Goal: Navigation & Orientation: Find specific page/section

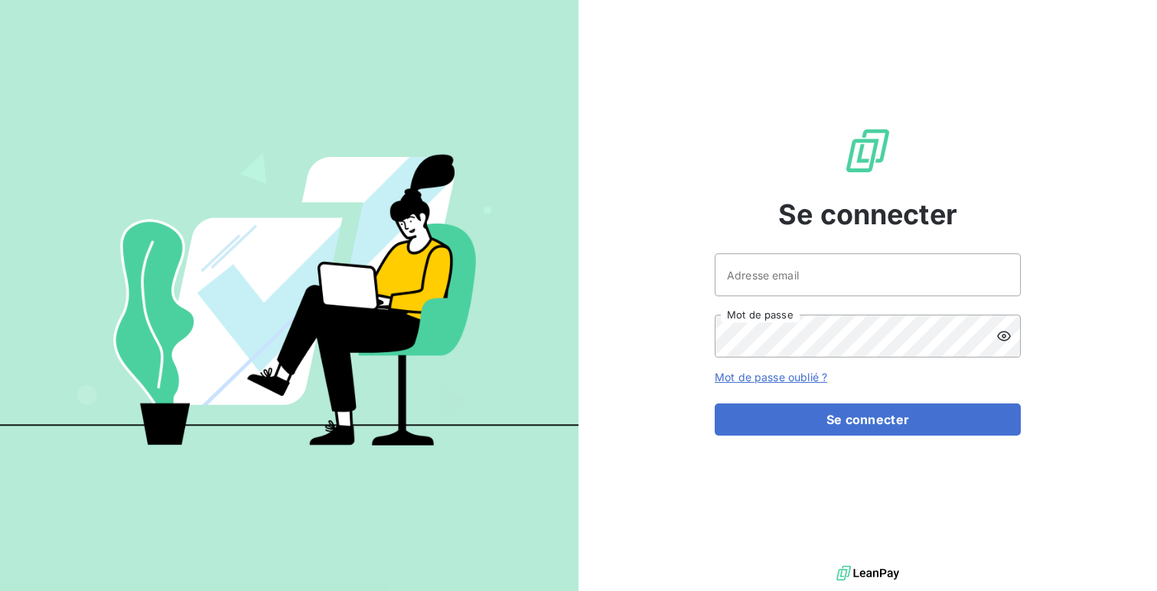
click at [769, 252] on div "Se connecter Adresse email Mot de passe Mot de passe oublié ? Se connecter" at bounding box center [868, 281] width 306 height 562
click at [762, 265] on input "Adresse email" at bounding box center [868, 274] width 306 height 43
type input "admin@relaispoidslourdslimousin"
click at [715, 403] on button "Se connecter" at bounding box center [868, 419] width 306 height 32
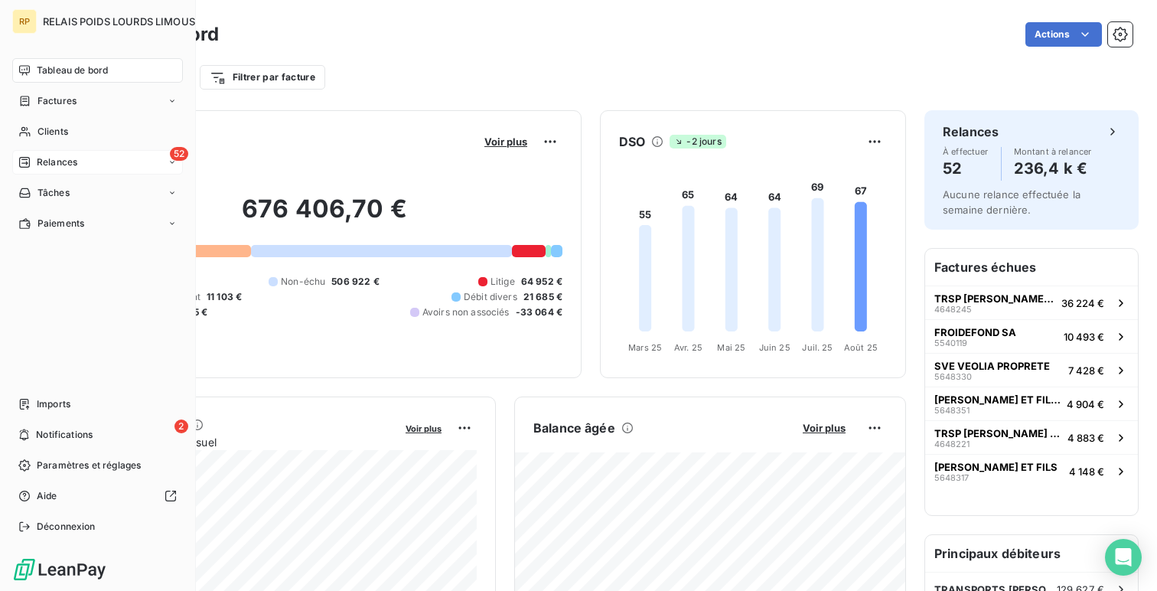
click at [85, 159] on div "52 Relances" at bounding box center [97, 162] width 171 height 24
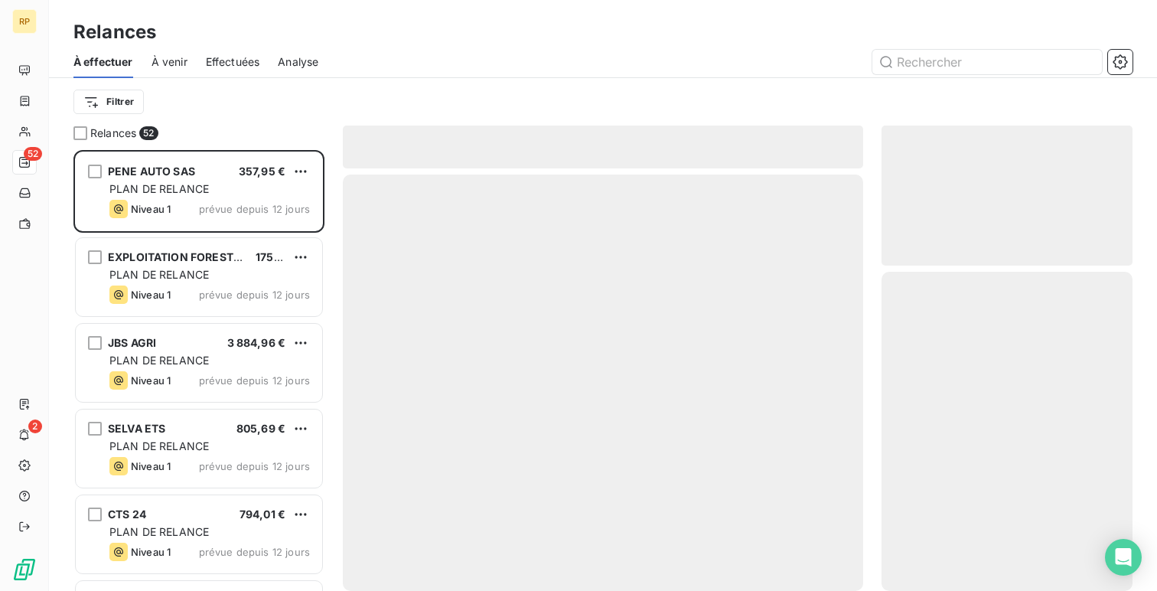
scroll to position [441, 251]
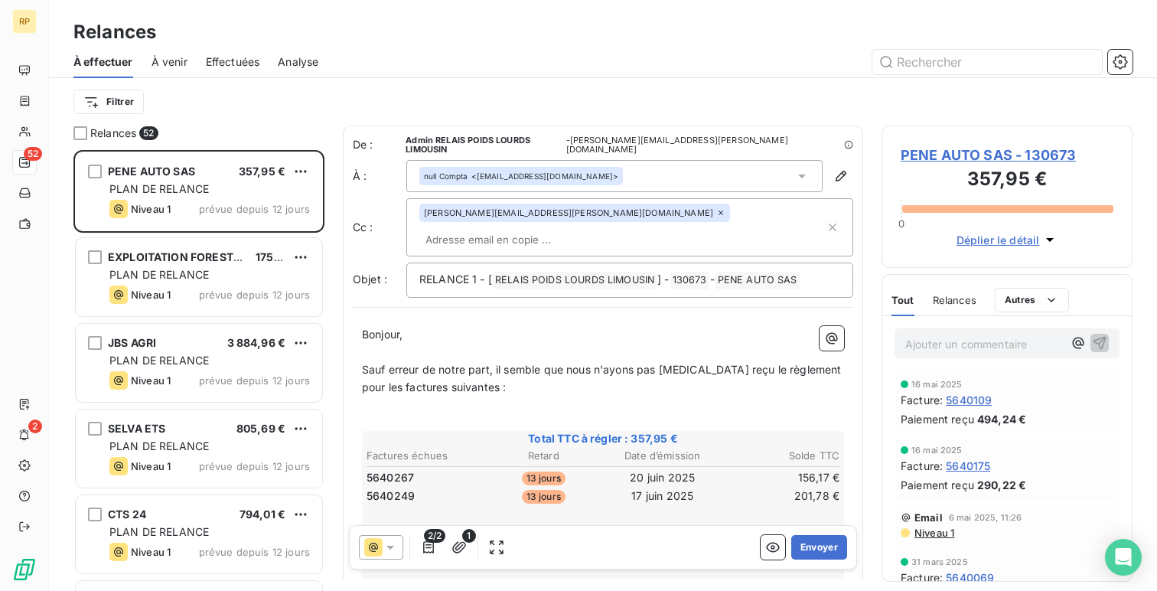
click at [226, 53] on div "Effectuées" at bounding box center [233, 62] width 54 height 32
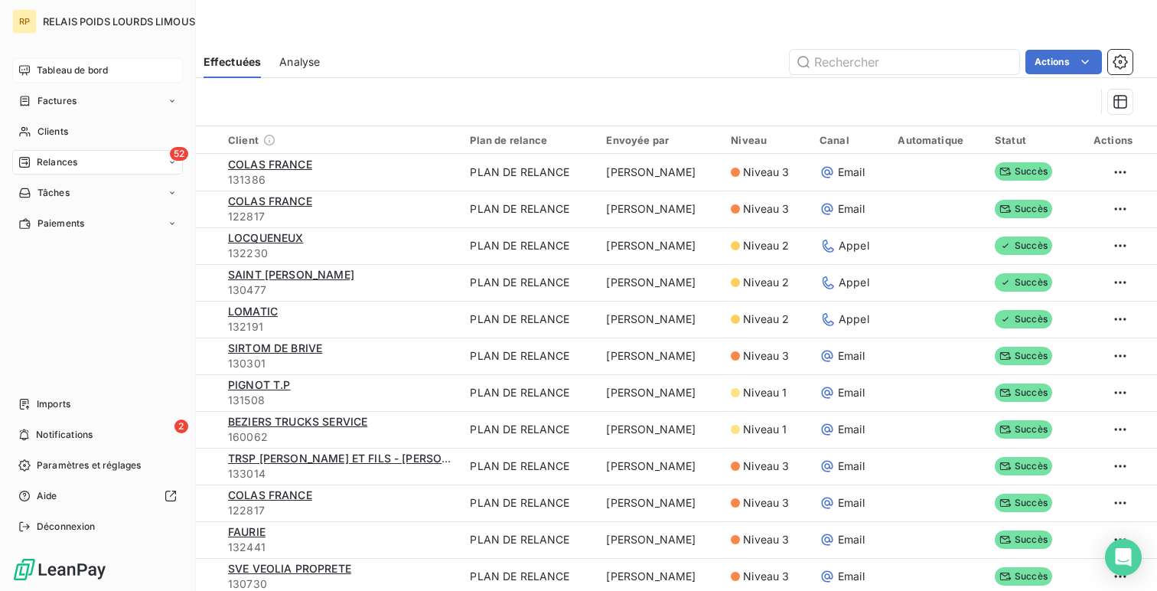
click at [28, 73] on icon at bounding box center [24, 70] width 12 height 12
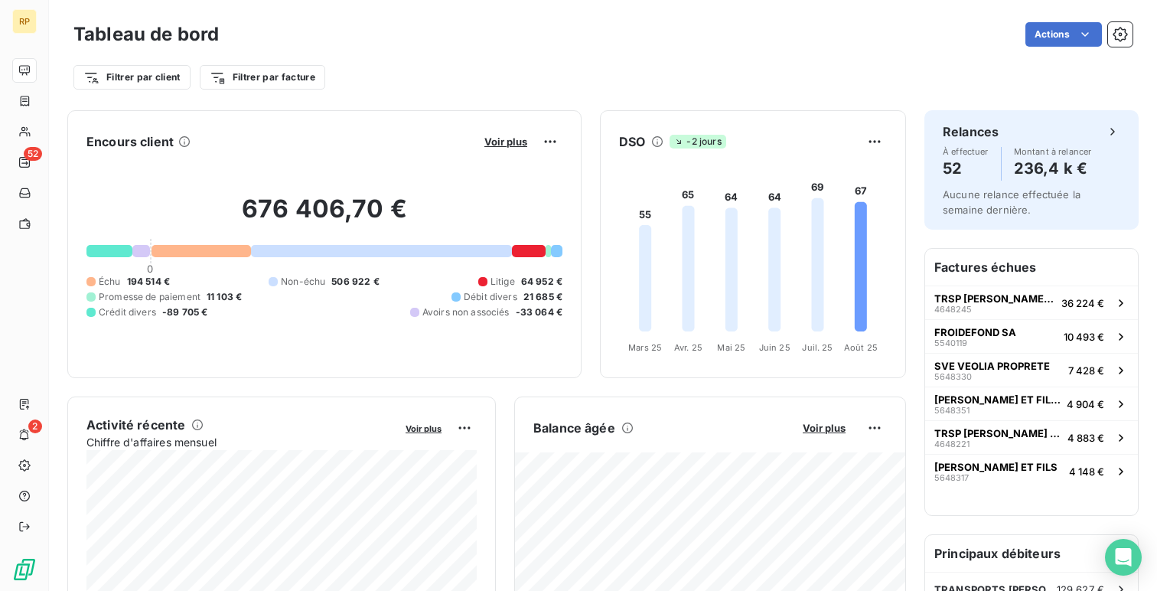
click at [240, 93] on div "Tableau de bord Actions Filtrer par client Filtrer par facture" at bounding box center [603, 50] width 1108 height 101
click at [254, 81] on html "RP 52 2 Tableau de bord Actions Filtrer par client Filtrer par facture Encours …" at bounding box center [578, 295] width 1157 height 591
click at [288, 177] on div "Site" at bounding box center [313, 167] width 212 height 31
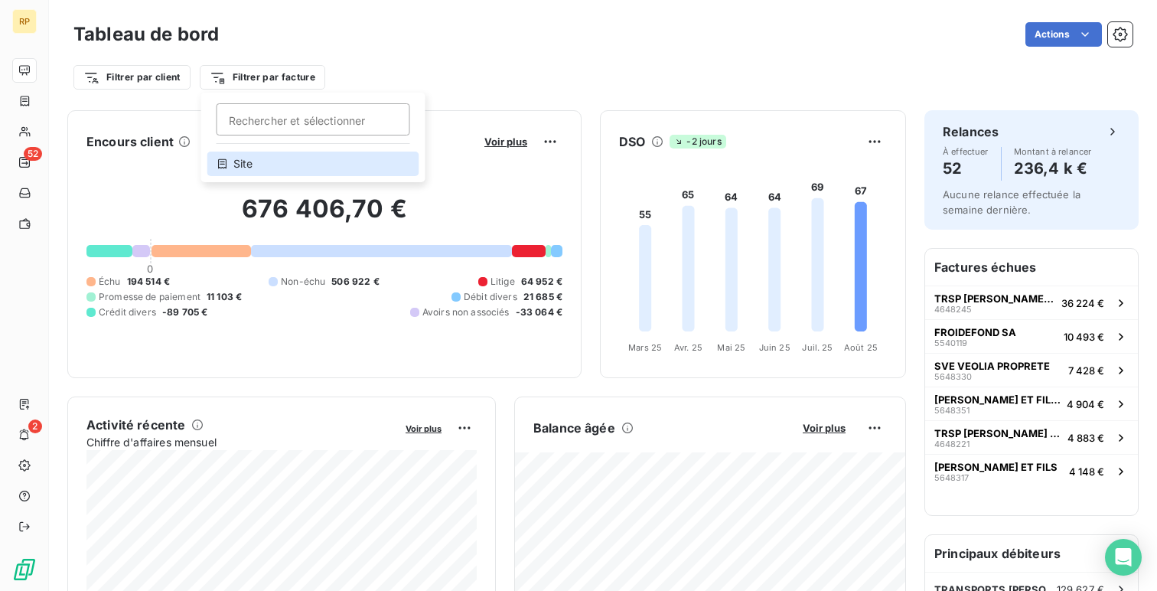
click at [307, 168] on div "Site" at bounding box center [313, 164] width 212 height 24
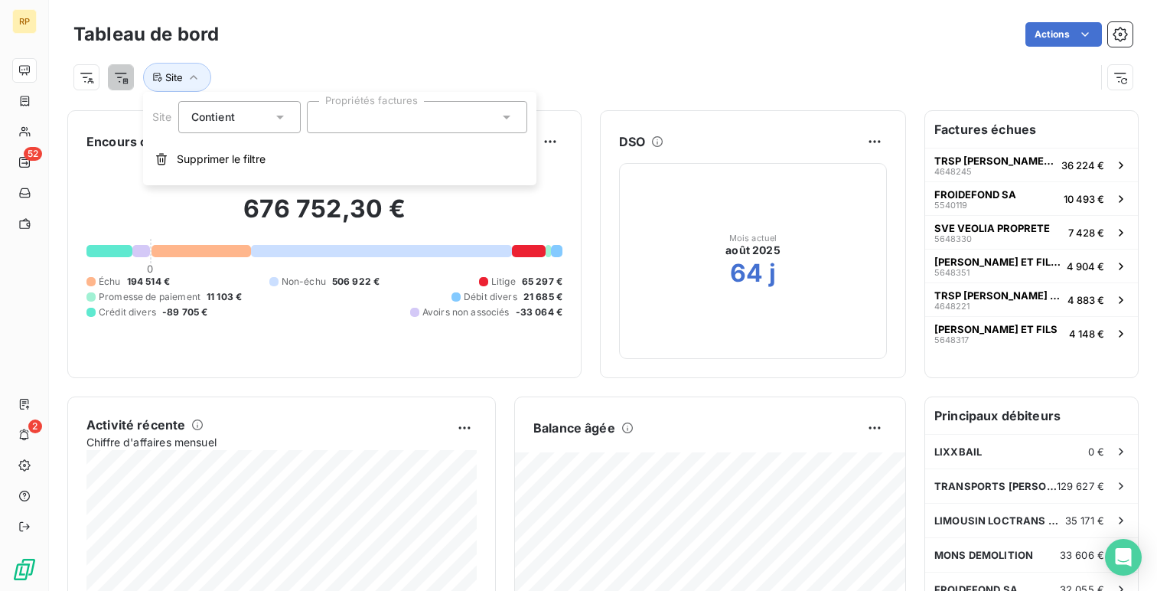
click at [432, 121] on div at bounding box center [417, 117] width 220 height 32
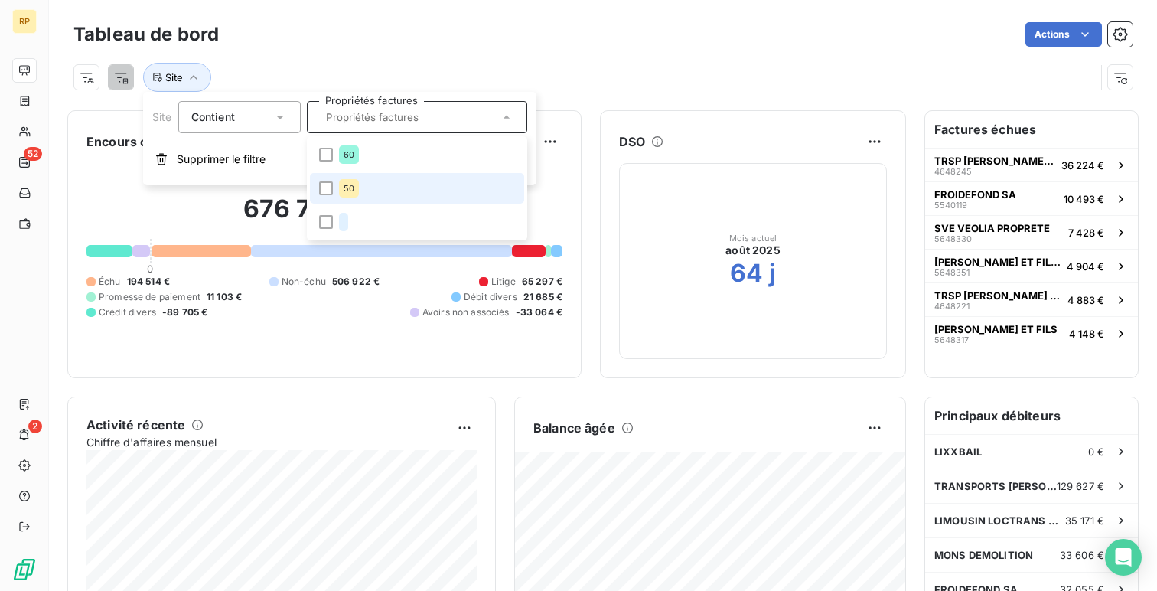
click at [422, 184] on li "50" at bounding box center [417, 188] width 214 height 31
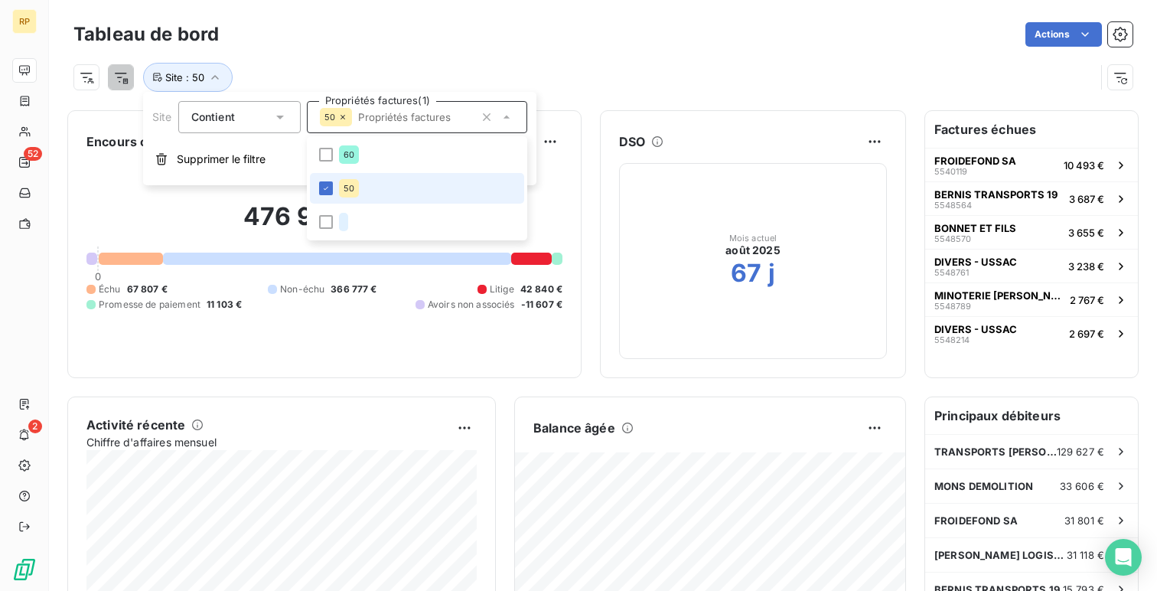
click at [447, 182] on li "50" at bounding box center [417, 188] width 214 height 31
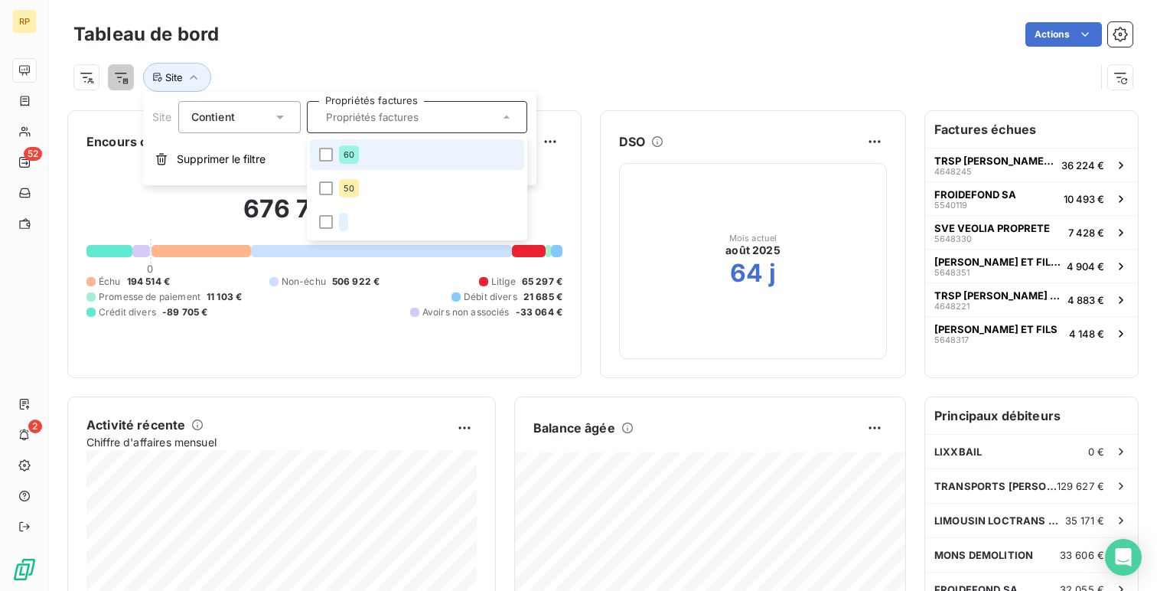
click at [441, 165] on li "60" at bounding box center [417, 154] width 214 height 31
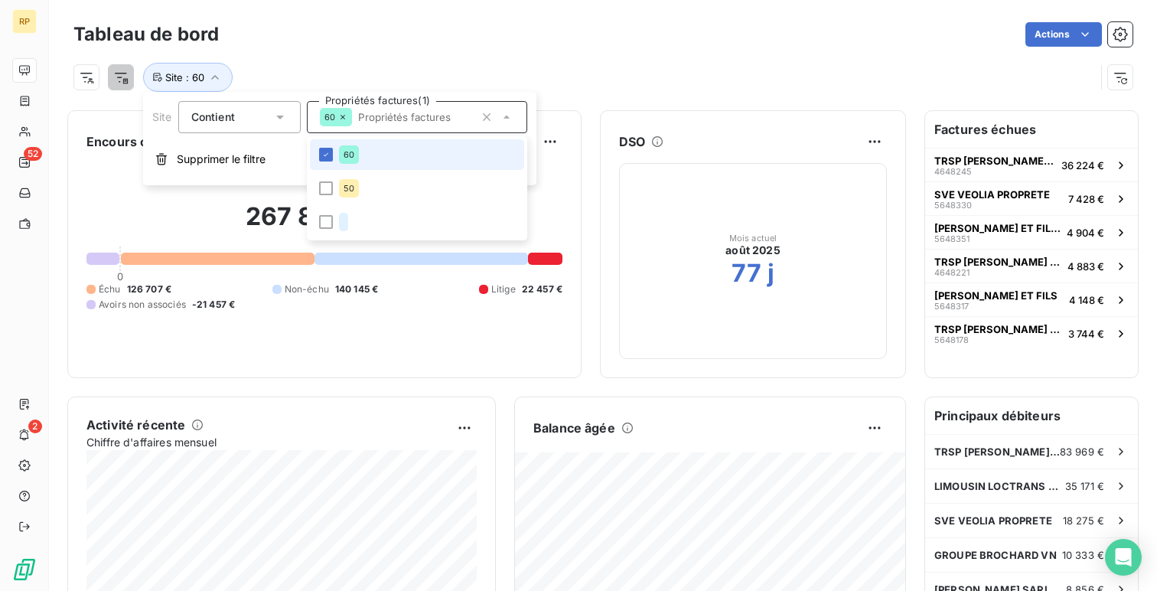
click at [446, 155] on li "60" at bounding box center [417, 154] width 214 height 31
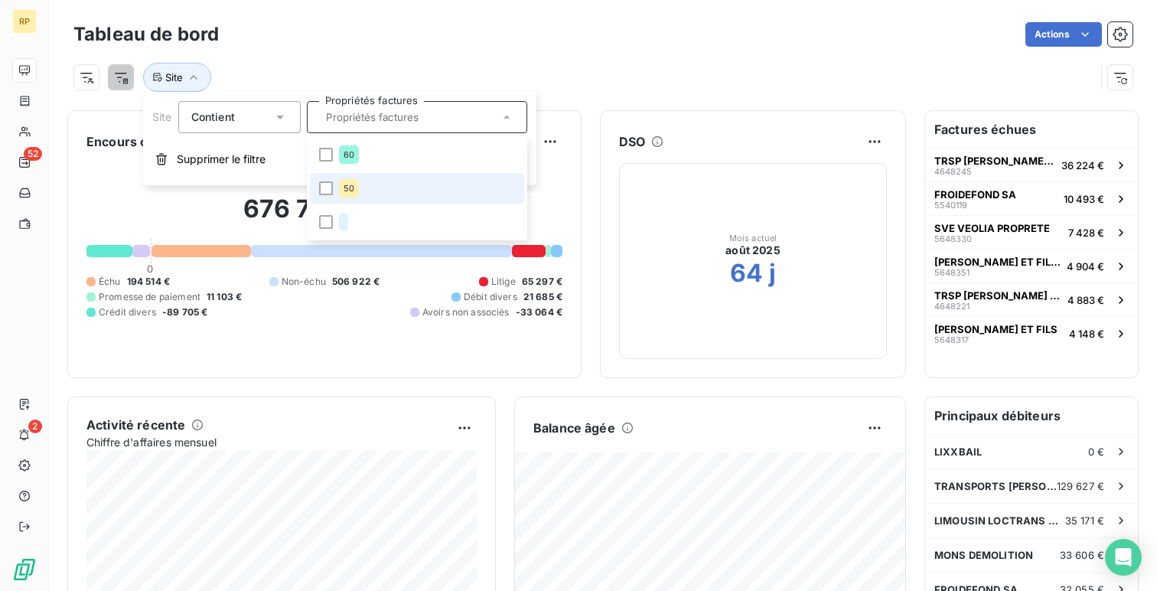
click at [444, 179] on li "50" at bounding box center [417, 188] width 214 height 31
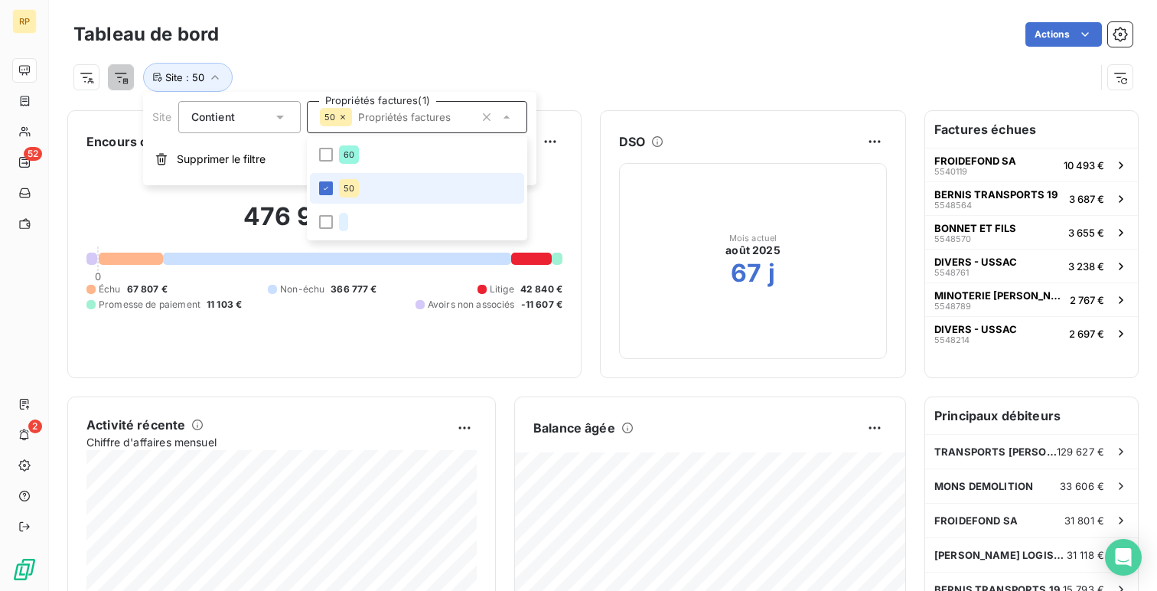
click at [446, 191] on li "50" at bounding box center [417, 188] width 214 height 31
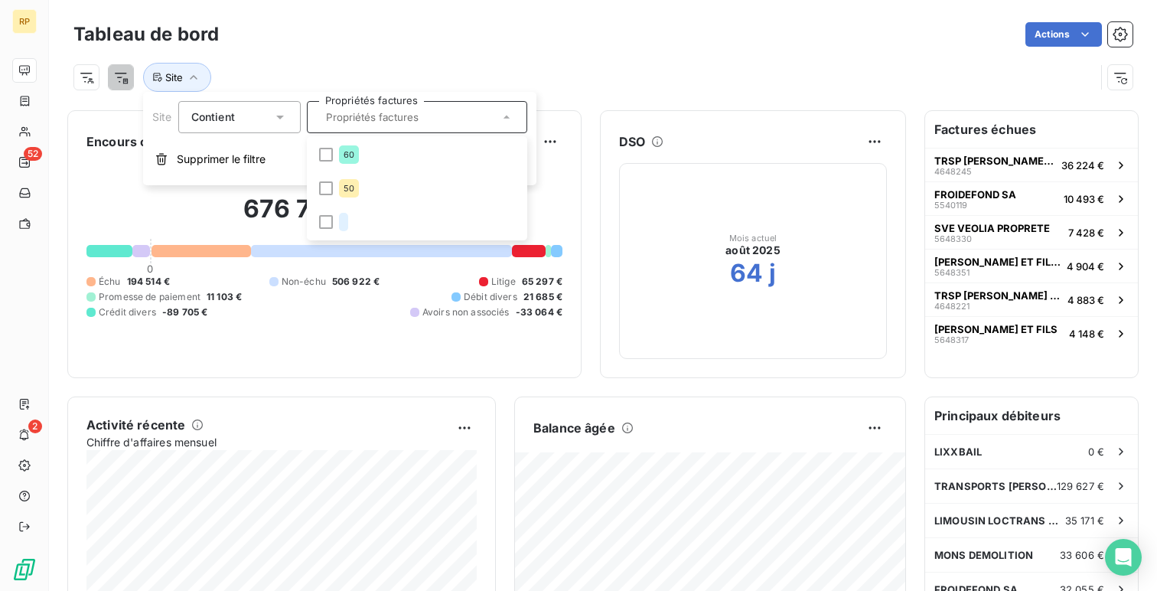
click at [452, 64] on div "Site" at bounding box center [584, 77] width 1022 height 29
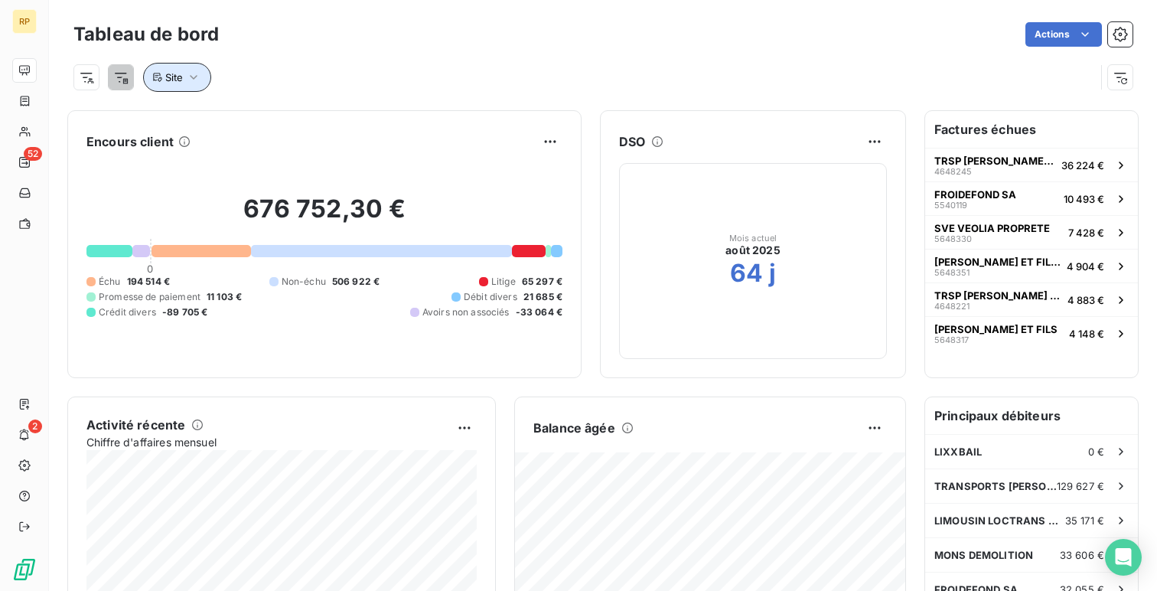
click at [194, 72] on icon "button" at bounding box center [193, 77] width 15 height 15
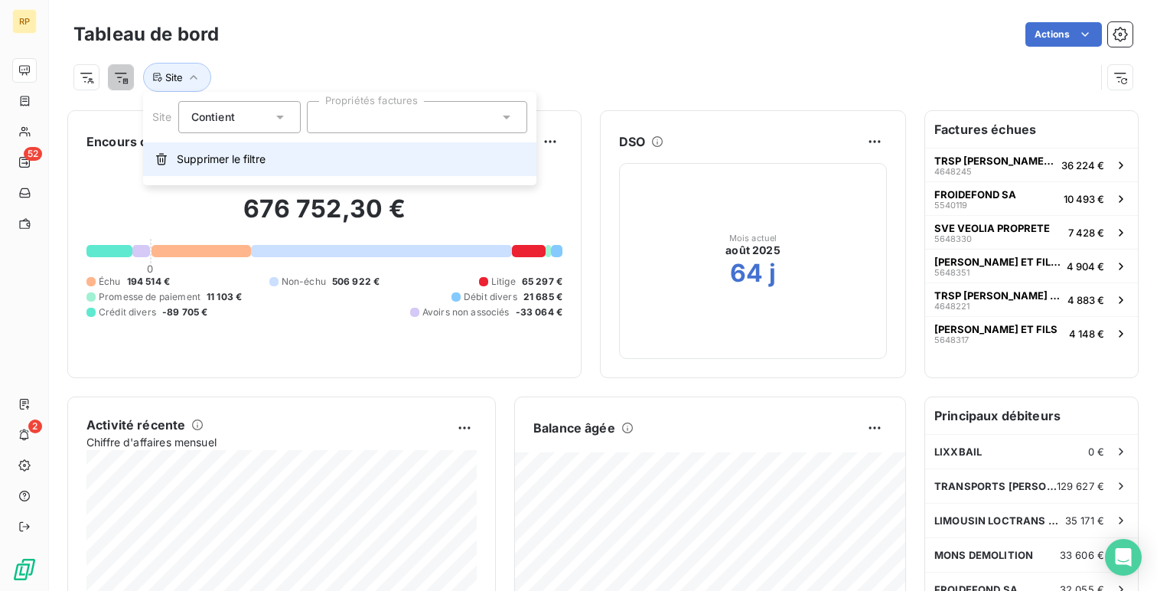
click at [216, 152] on span "Supprimer le filtre" at bounding box center [221, 159] width 89 height 15
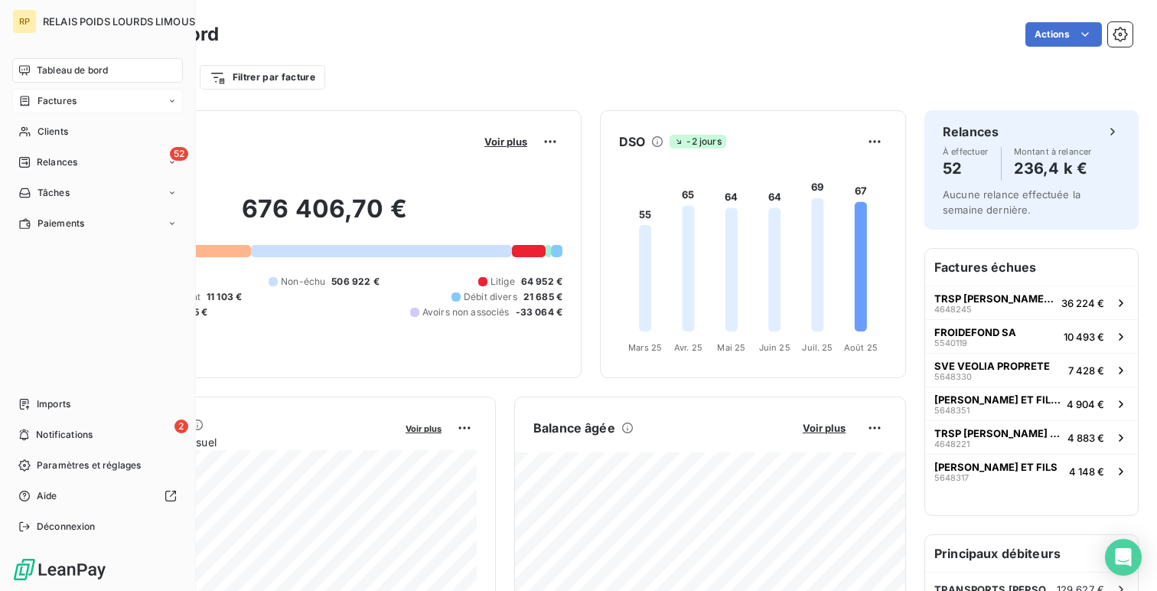
click at [51, 101] on span "Factures" at bounding box center [57, 101] width 39 height 14
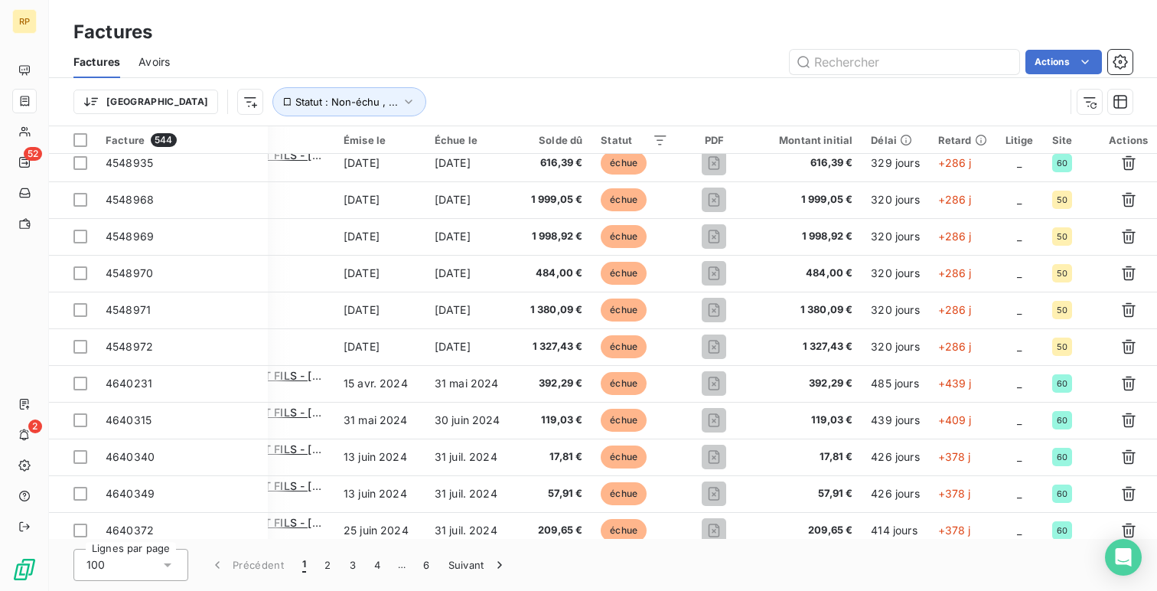
scroll to position [0, 149]
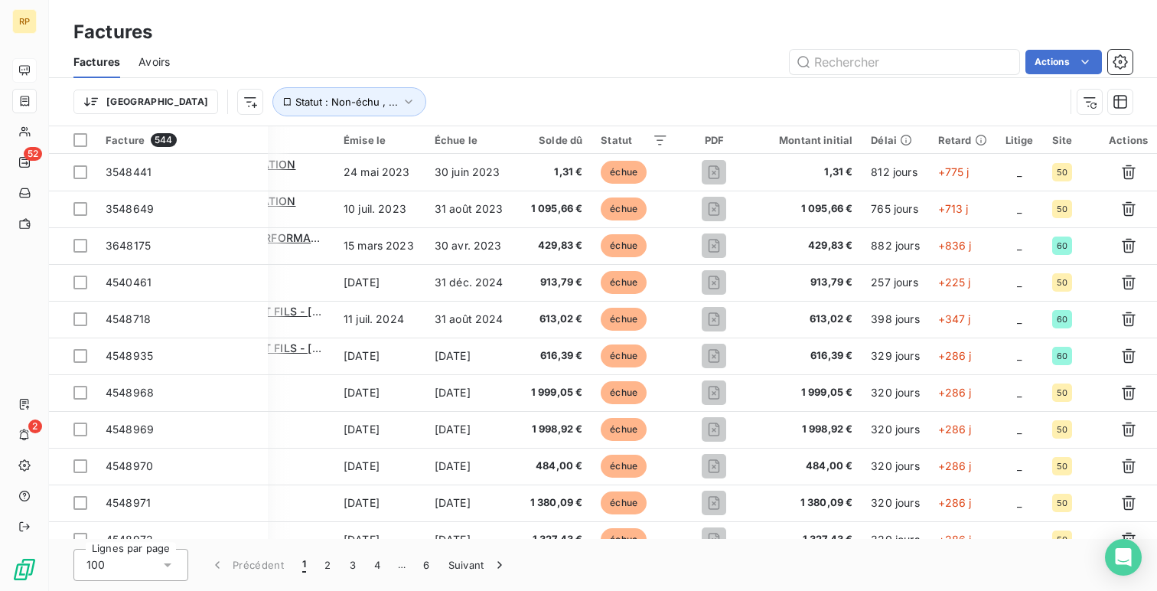
click at [23, 72] on icon at bounding box center [24, 70] width 11 height 10
